Goal: Find specific page/section: Find specific page/section

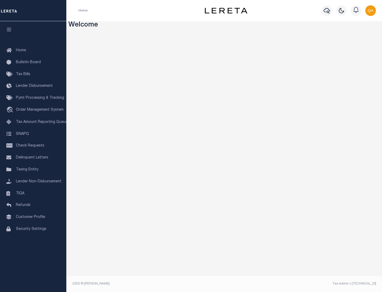
click at [33, 193] on link "TIQA" at bounding box center [33, 194] width 66 height 12
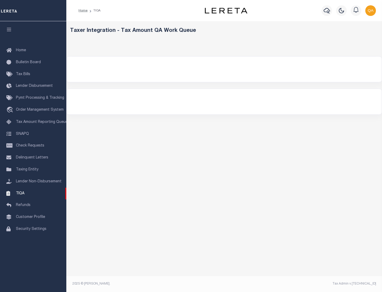
select select "200"
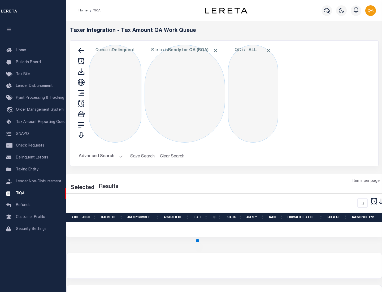
select select "200"
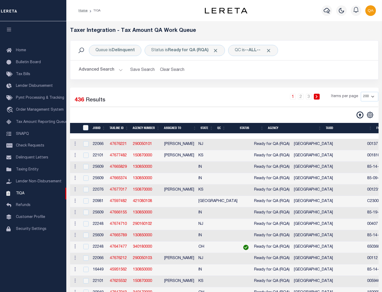
click at [217, 50] on span "Click to Remove" at bounding box center [216, 51] width 6 height 6
